Goal: Task Accomplishment & Management: Use online tool/utility

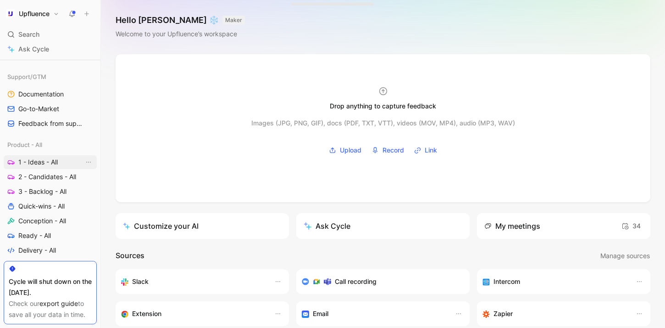
scroll to position [285, 0]
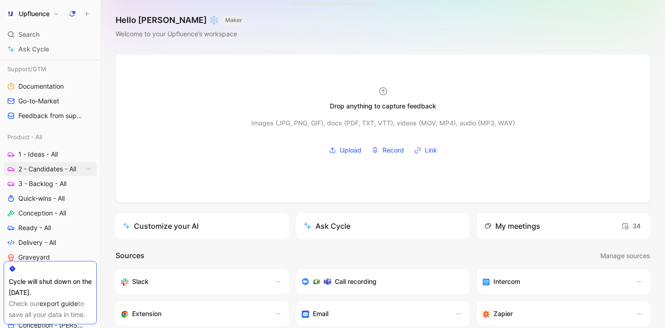
click at [50, 168] on span "2 - Candidates - All" at bounding box center [47, 168] width 58 height 9
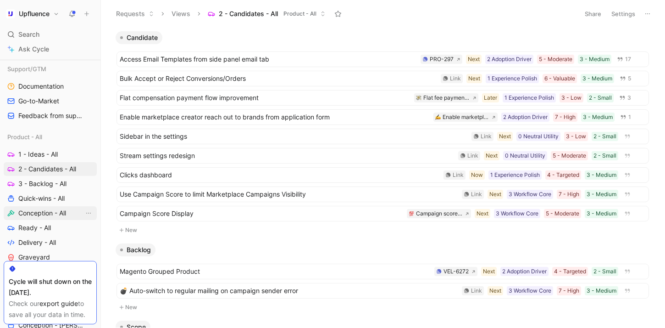
click at [44, 210] on span "Conception - All" at bounding box center [42, 212] width 48 height 9
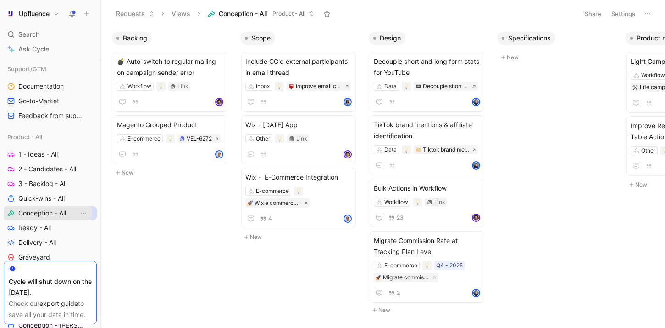
click at [52, 212] on div "Workspace Home G then H Feedback G then F Requests G then R Releases G then L C…" at bounding box center [50, 149] width 93 height 746
click at [50, 172] on span "2 - Candidates - All" at bounding box center [47, 168] width 58 height 9
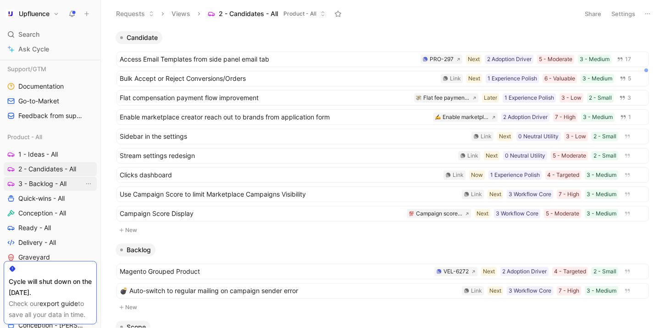
click at [45, 185] on span "3 - Backlog - All" at bounding box center [42, 183] width 48 height 9
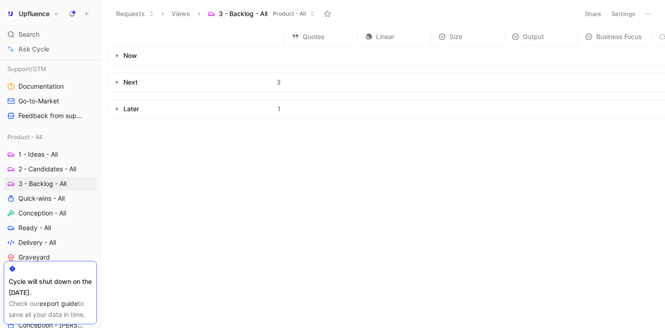
click at [116, 78] on button "button" at bounding box center [116, 82] width 9 height 9
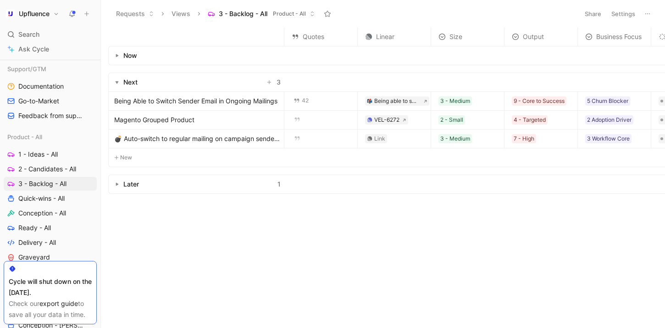
click at [115, 188] on button "button" at bounding box center [116, 183] width 9 height 9
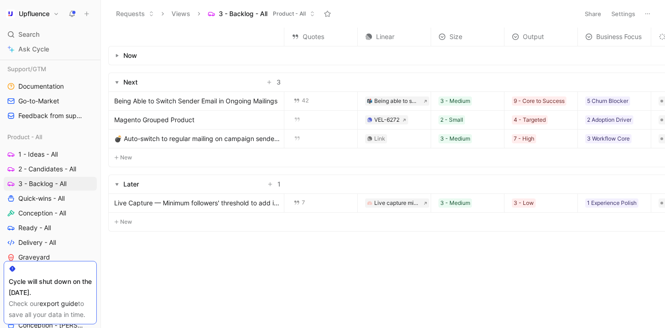
click at [213, 102] on span "Being Able to Switch Sender Email in Ongoing Mailings" at bounding box center [195, 100] width 163 height 11
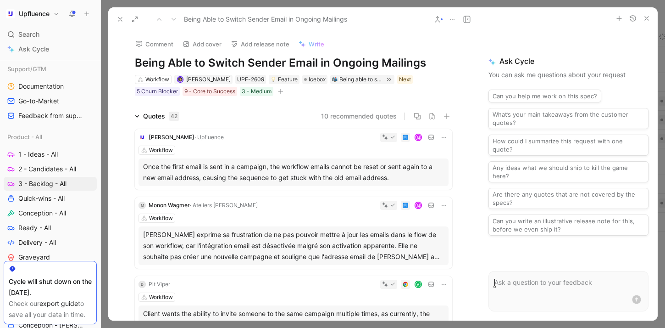
click at [117, 18] on icon at bounding box center [120, 19] width 7 height 7
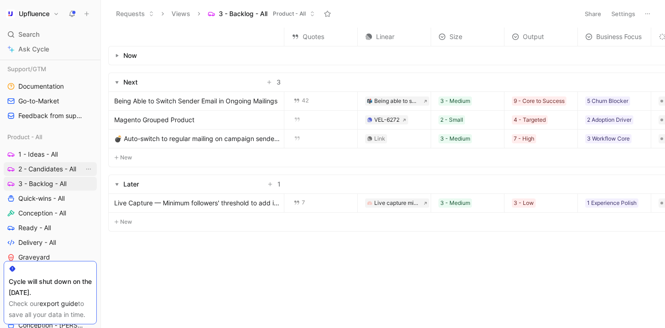
click at [55, 170] on span "2 - Candidates - All" at bounding box center [47, 168] width 58 height 9
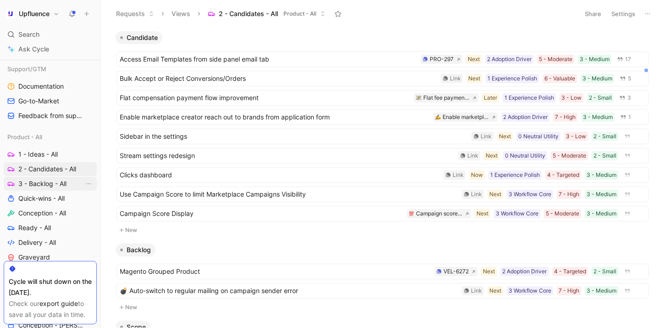
click at [61, 186] on span "3 - Backlog - All" at bounding box center [42, 183] width 48 height 9
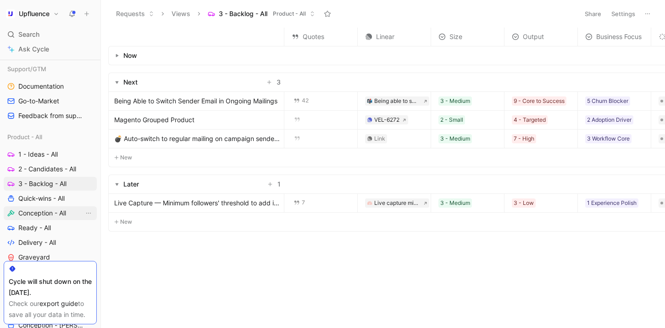
click at [50, 211] on span "Conception - All" at bounding box center [42, 212] width 48 height 9
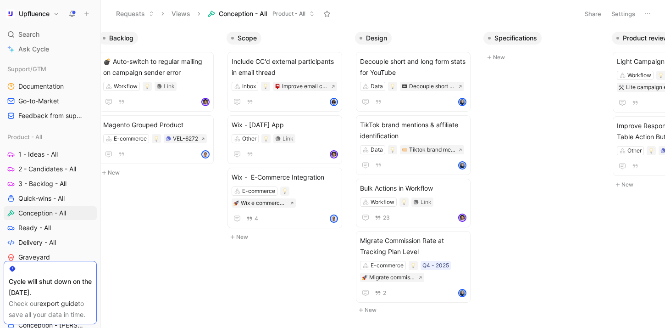
scroll to position [0, 14]
click at [315, 193] on div "E-commerce Wix e commerce integration" at bounding box center [284, 196] width 106 height 21
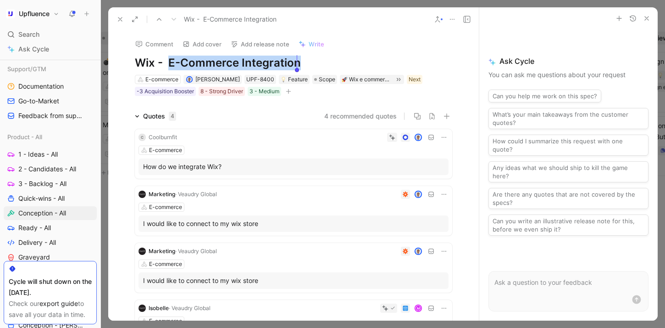
drag, startPoint x: 167, startPoint y: 62, endPoint x: 327, endPoint y: 62, distance: 159.7
click at [327, 62] on h1 "Wix - E-Commerce Integration" at bounding box center [294, 63] width 318 height 15
drag, startPoint x: 166, startPoint y: 60, endPoint x: 279, endPoint y: 60, distance: 113.3
click at [279, 60] on h1 "Wix - Entry Point" at bounding box center [294, 63] width 318 height 15
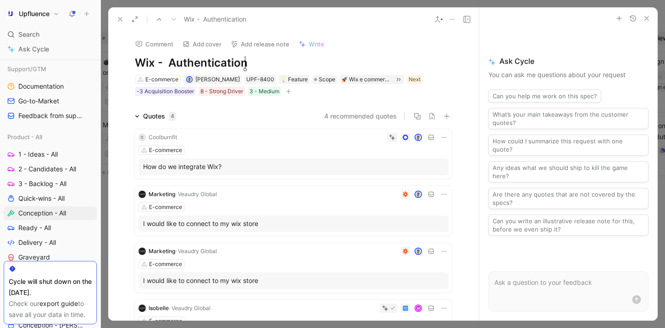
click at [297, 103] on div "Comment Add cover Add release note Write Wix - Authentication E-commerce Simon …" at bounding box center [293, 175] width 371 height 289
click at [349, 80] on div "Wix e commerce integration" at bounding box center [370, 79] width 43 height 9
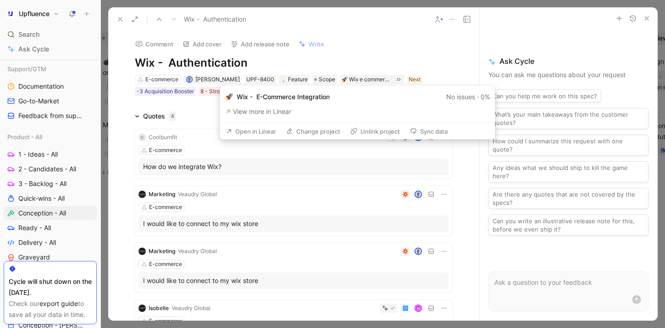
click at [271, 132] on button "Open in Linear" at bounding box center [251, 131] width 58 height 13
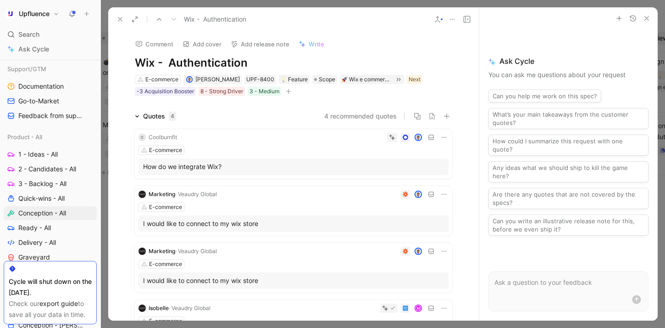
click at [155, 60] on h1 "Wix - Authentication" at bounding box center [294, 63] width 318 height 15
click at [0, 0] on lt-span "Use em dash (—) with spaces" at bounding box center [0, 0] width 0 height 0
click at [119, 18] on icon at bounding box center [120, 19] width 7 height 7
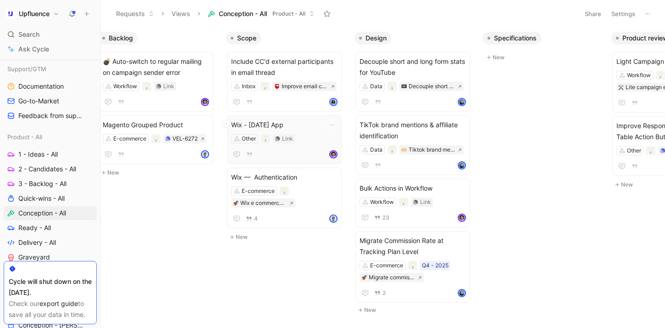
click at [302, 123] on span "Wix - [DATE] App" at bounding box center [284, 124] width 106 height 11
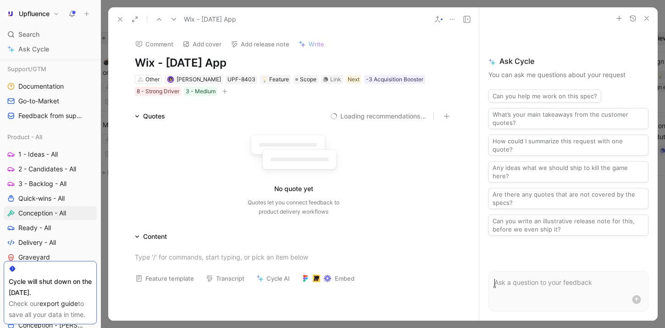
click at [150, 61] on h1 "Wix - [DATE] App" at bounding box center [294, 63] width 318 height 15
click at [156, 61] on h1 "Wix - [DATE] App" at bounding box center [294, 63] width 318 height 15
click at [0, 0] on lt-span "Use em dash (—) with spaces" at bounding box center [0, 0] width 0 height 0
click at [330, 76] on div "Link" at bounding box center [335, 79] width 11 height 9
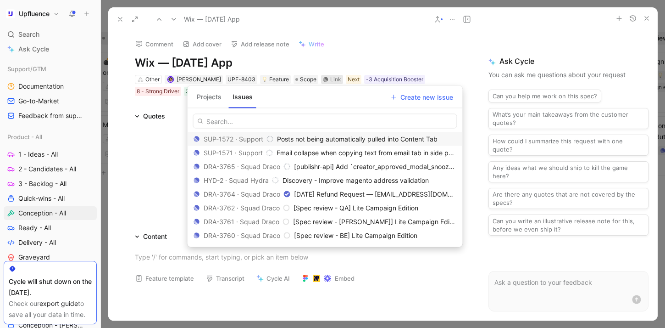
click at [217, 99] on button "Projects" at bounding box center [209, 96] width 32 height 15
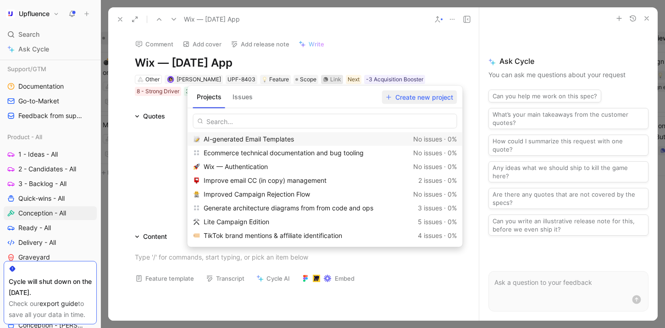
click at [420, 100] on span "Create new project" at bounding box center [419, 96] width 67 height 11
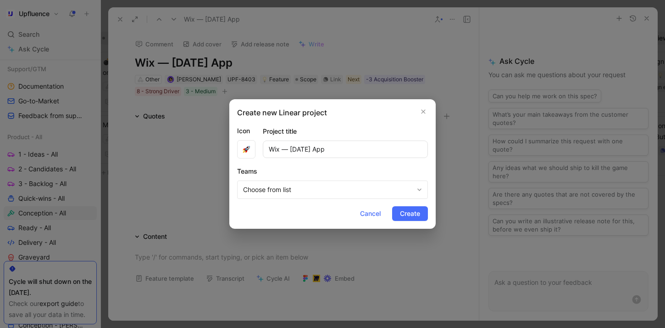
click at [317, 192] on span "Choose from list" at bounding box center [328, 189] width 170 height 11
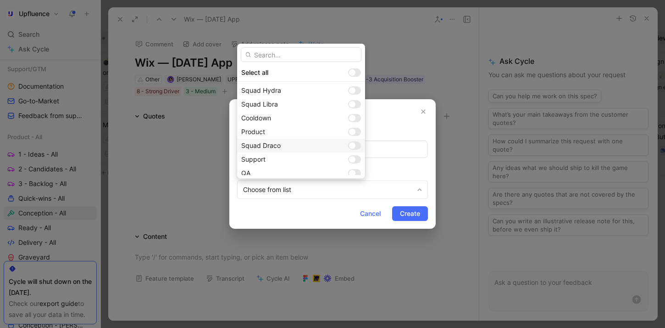
click at [349, 143] on div at bounding box center [352, 145] width 6 height 6
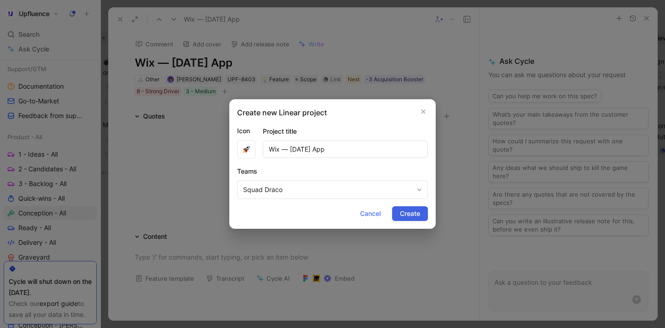
click at [405, 216] on span "Create" at bounding box center [410, 213] width 20 height 11
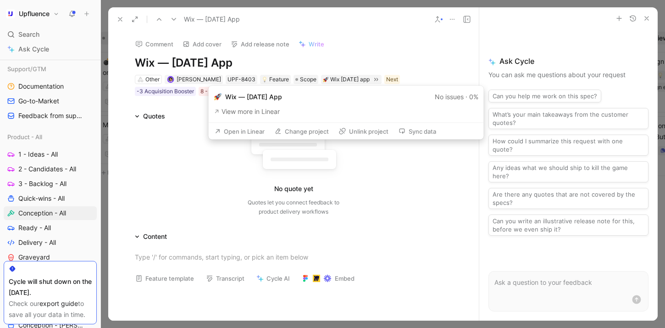
click at [251, 129] on button "Open in Linear" at bounding box center [240, 131] width 58 height 13
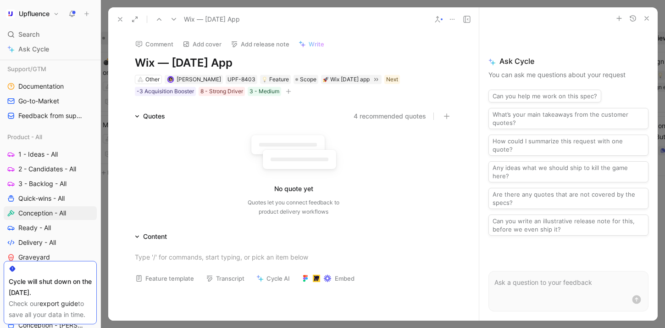
click at [117, 17] on icon at bounding box center [120, 19] width 7 height 7
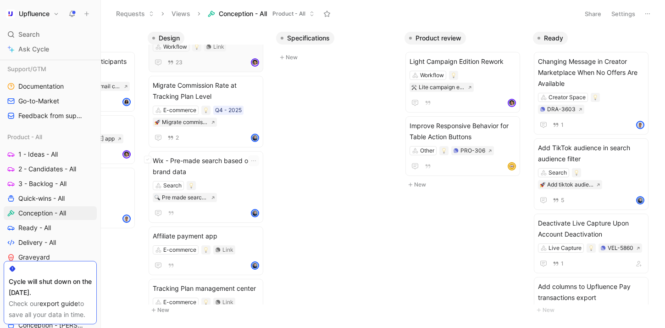
scroll to position [186, 0]
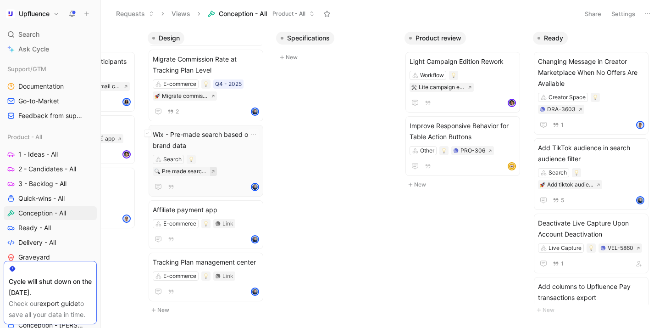
click at [212, 169] on icon at bounding box center [213, 171] width 4 height 4
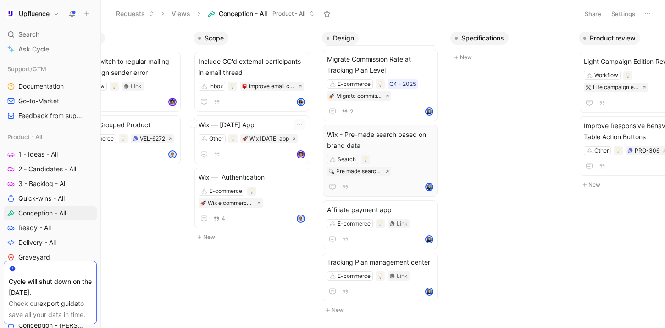
scroll to position [0, 0]
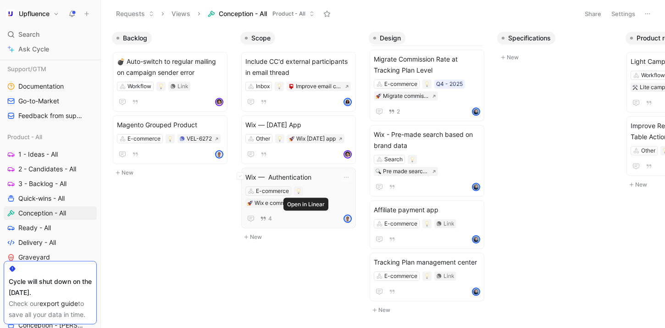
click at [308, 207] on button at bounding box center [306, 202] width 7 height 9
